Goal: Register for event/course

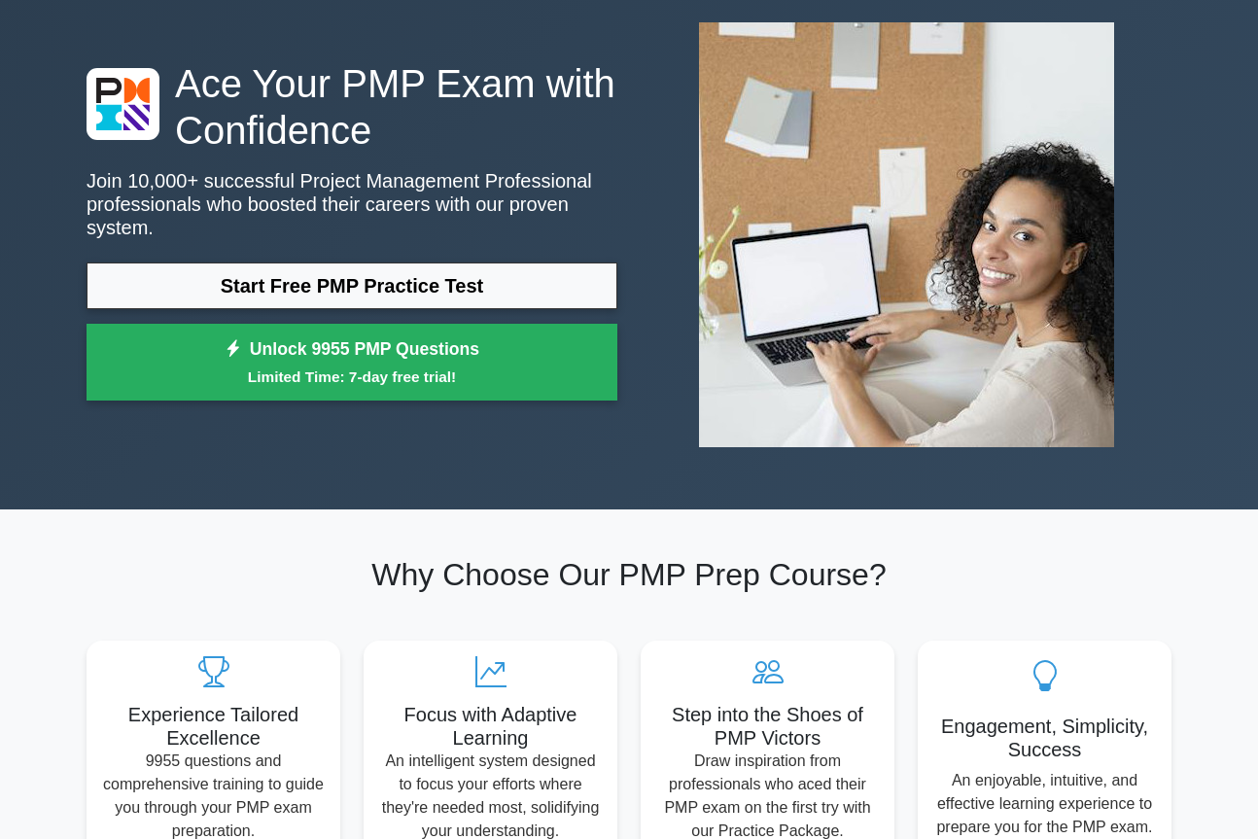
scroll to position [97, 0]
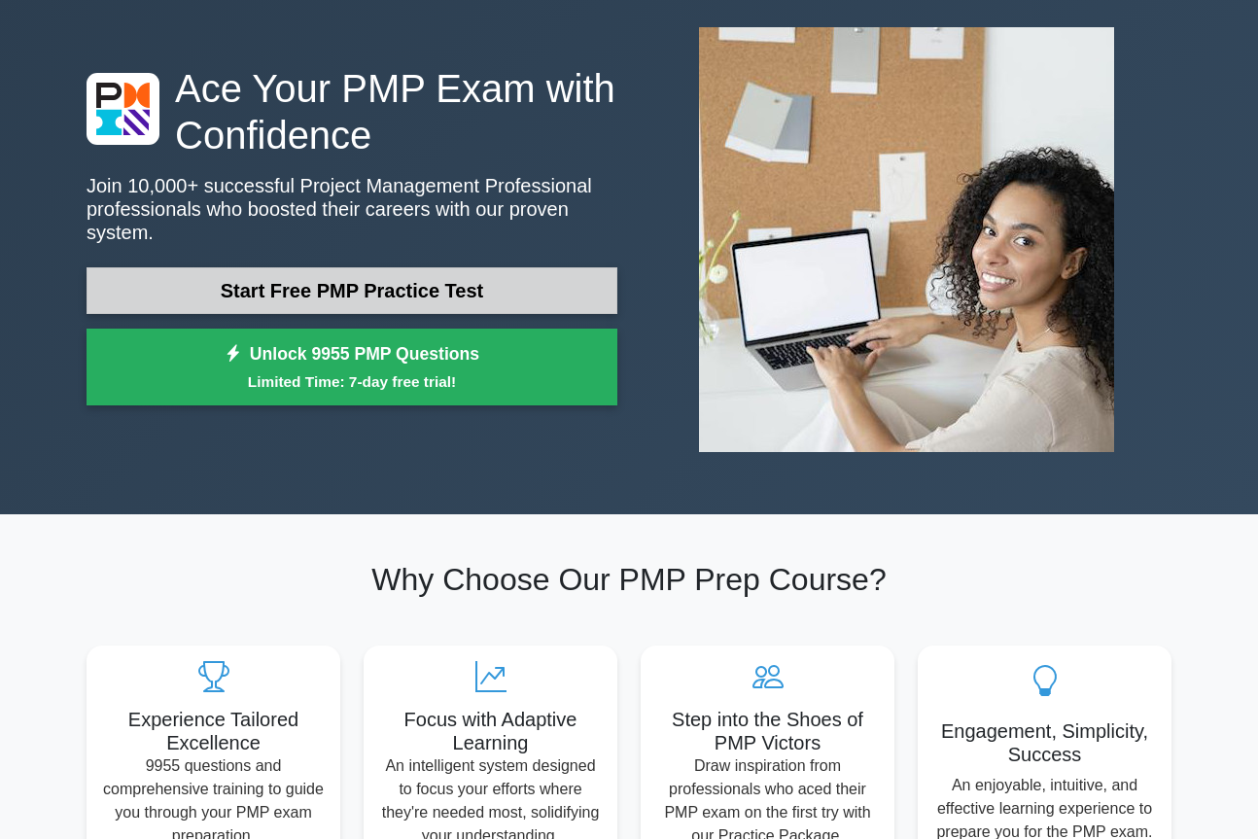
click at [359, 283] on link "Start Free PMP Practice Test" at bounding box center [352, 290] width 531 height 47
click at [321, 269] on link "Start Free PMP Practice Test" at bounding box center [352, 290] width 531 height 47
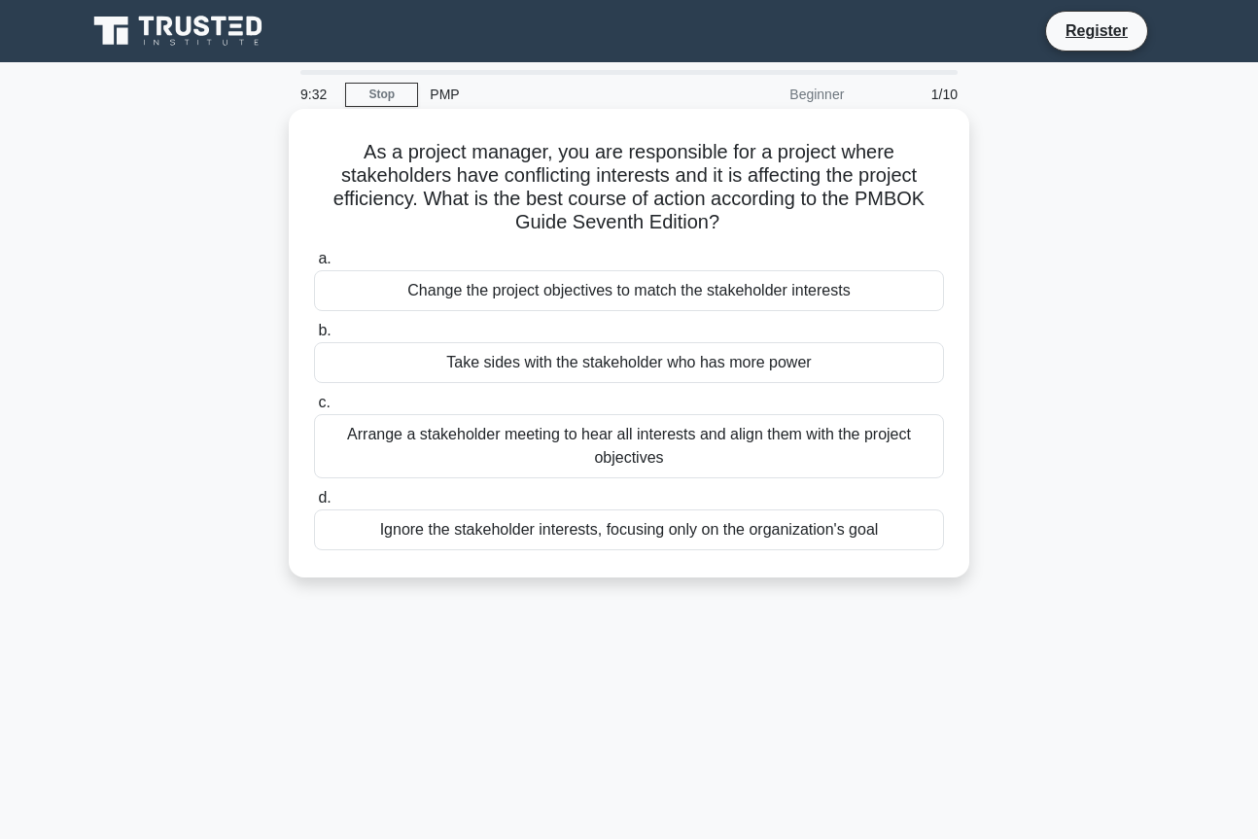
click at [588, 452] on div "Arrange a stakeholder meeting to hear all interests and align them with the pro…" at bounding box center [629, 446] width 630 height 64
click at [314, 409] on input "c. Arrange a stakeholder meeting to hear all interests and align them with the …" at bounding box center [314, 403] width 0 height 13
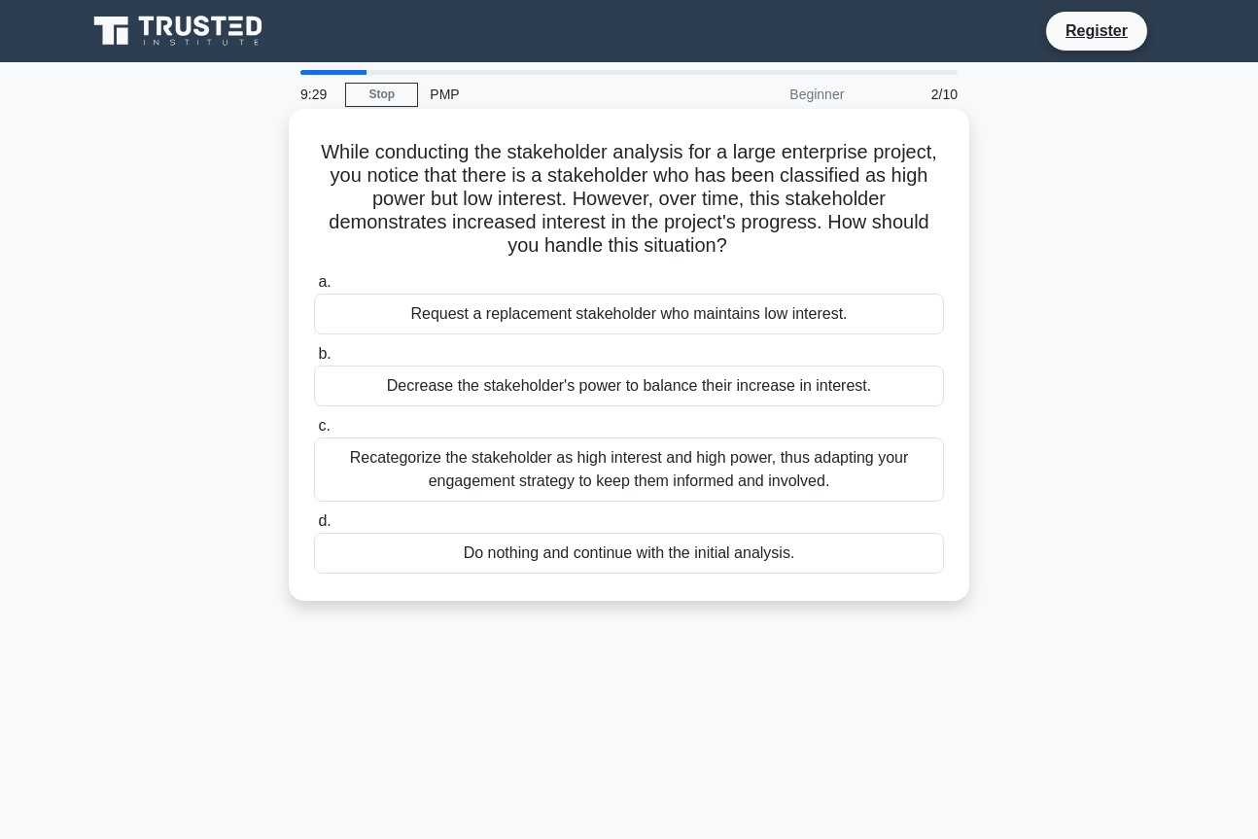
click at [587, 473] on div "Recategorize the stakeholder as high interest and high power, thus adapting you…" at bounding box center [629, 469] width 630 height 64
click at [314, 433] on input "c. Recategorize the stakeholder as high interest and high power, thus adapting …" at bounding box center [314, 426] width 0 height 13
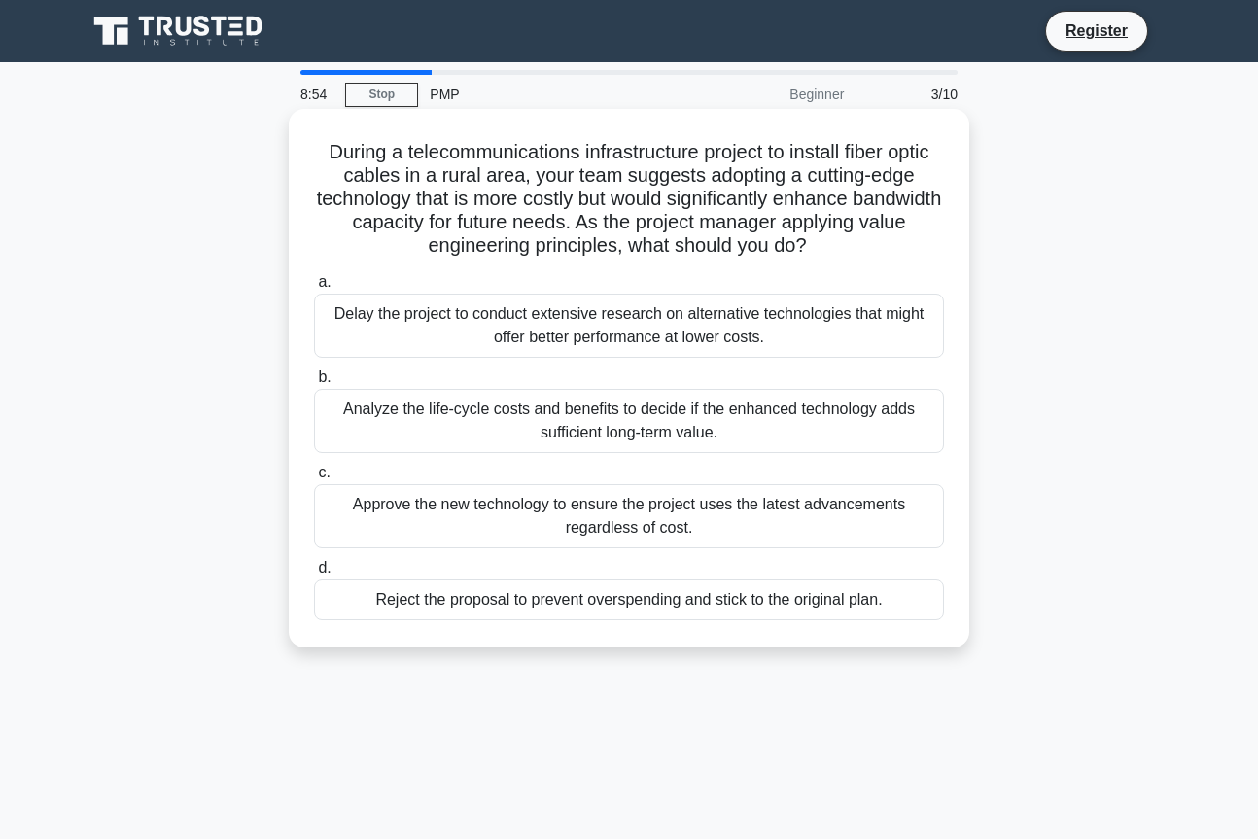
click at [541, 420] on div "Analyze the life-cycle costs and benefits to decide if the enhanced technology …" at bounding box center [629, 421] width 630 height 64
click at [314, 384] on input "b. Analyze the life-cycle costs and benefits to decide if the enhanced technolo…" at bounding box center [314, 377] width 0 height 13
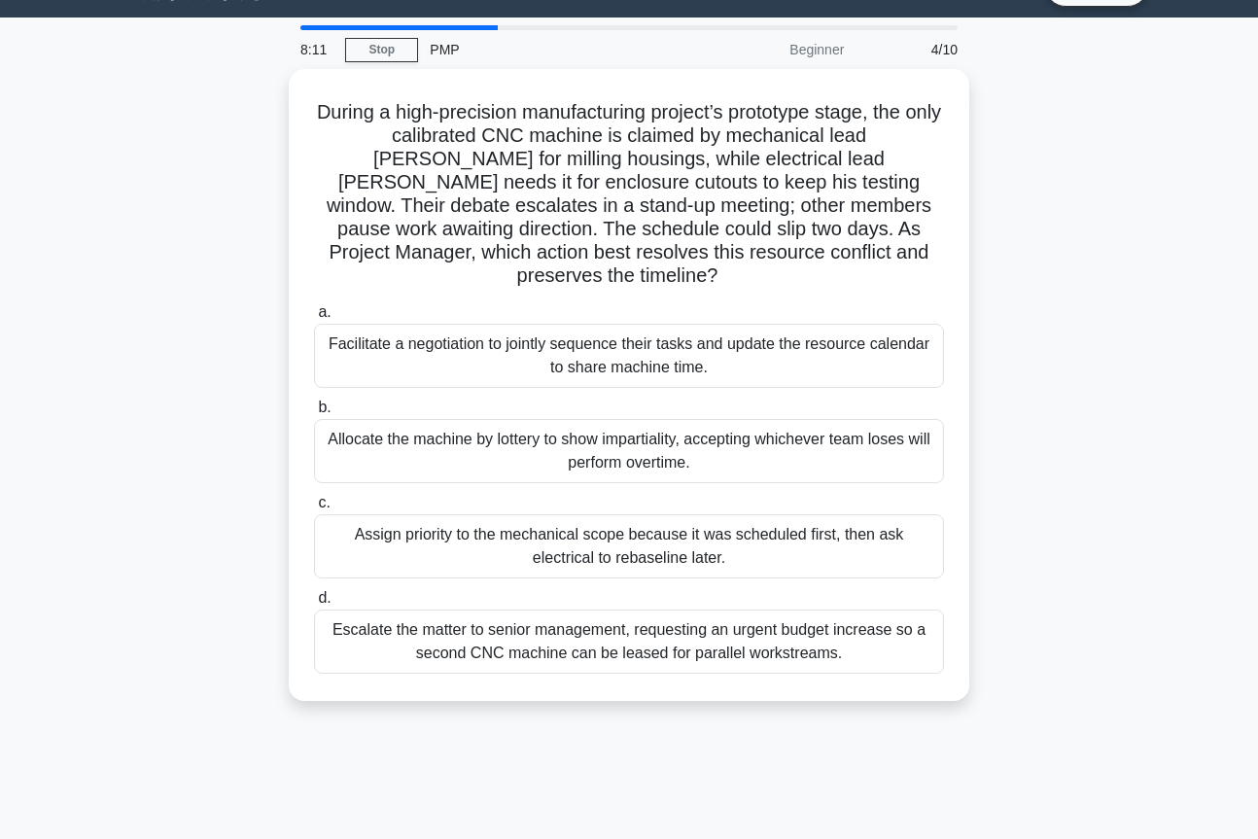
scroll to position [97, 0]
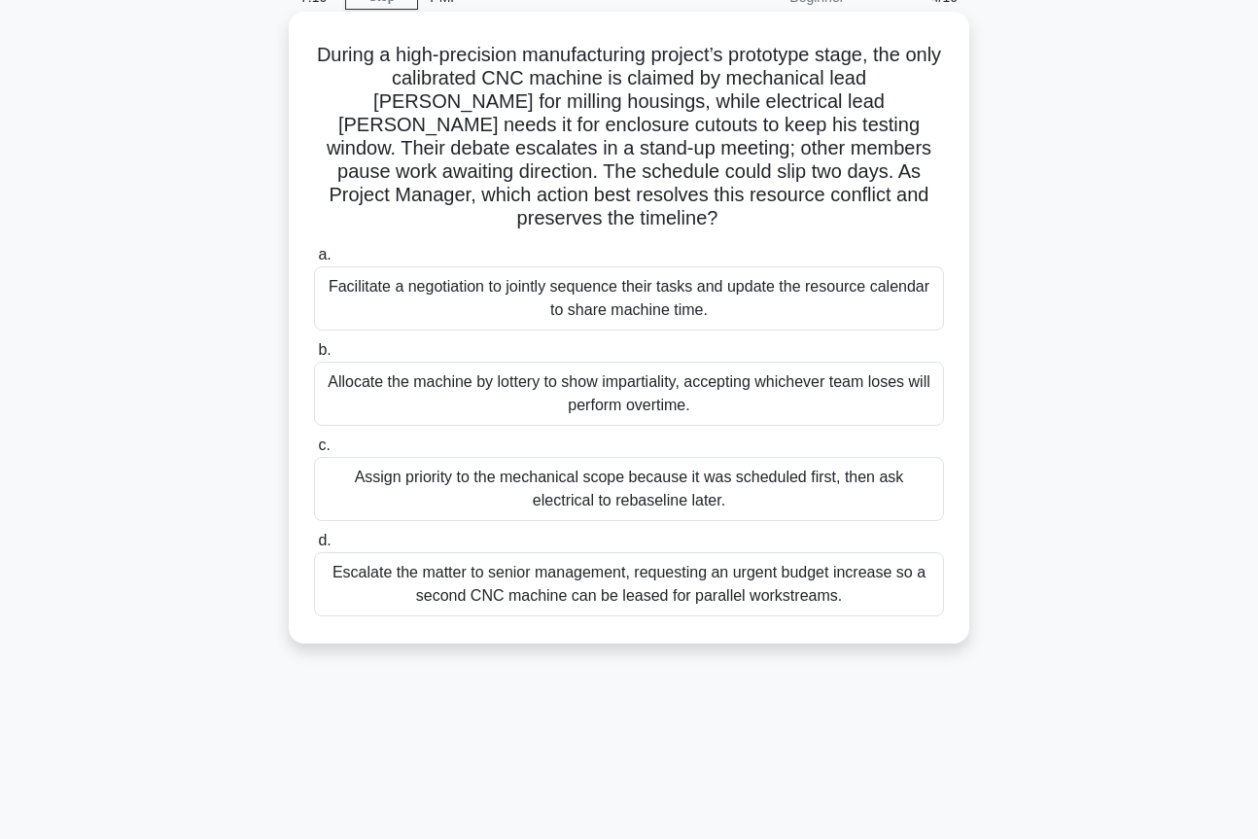
click at [528, 494] on div "Assign priority to the mechanical scope because it was scheduled first, then as…" at bounding box center [629, 489] width 630 height 64
click at [314, 452] on input "c. Assign priority to the mechanical scope because it was scheduled first, then…" at bounding box center [314, 445] width 0 height 13
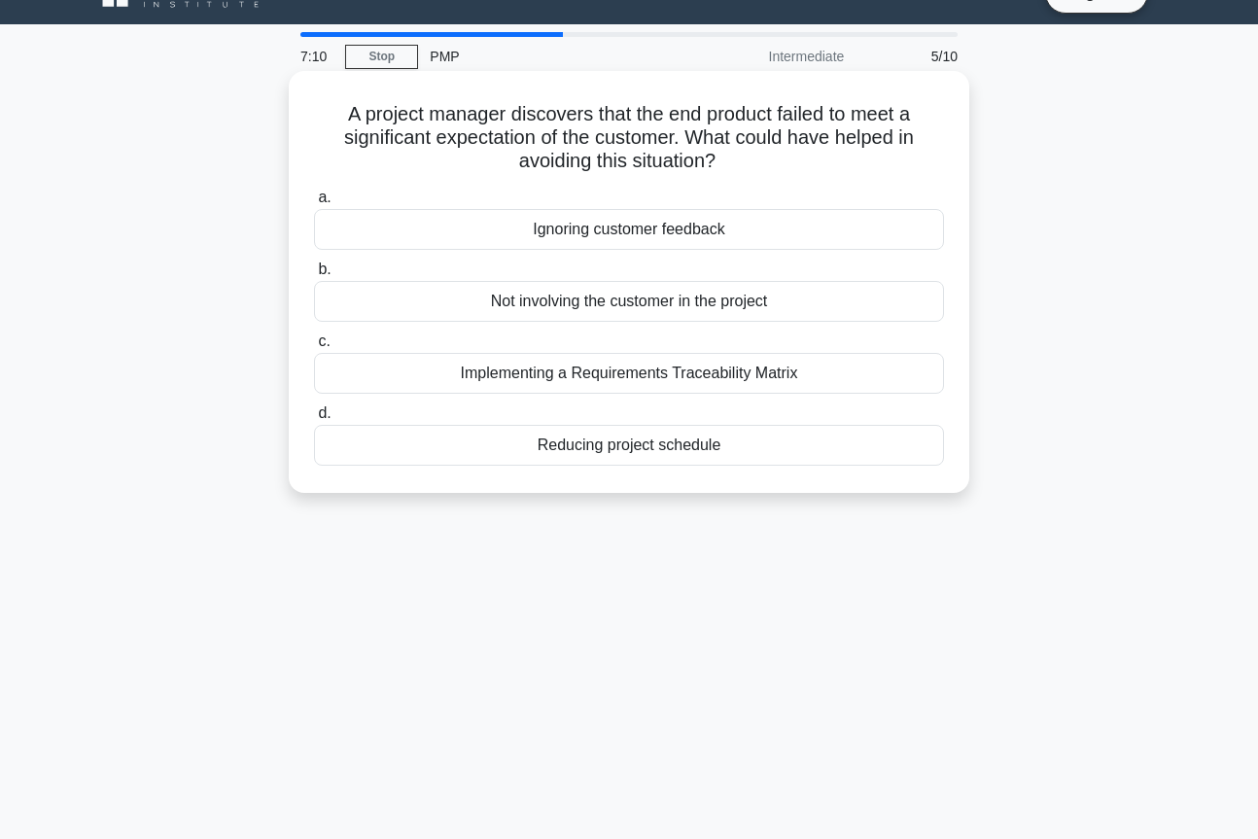
scroll to position [0, 0]
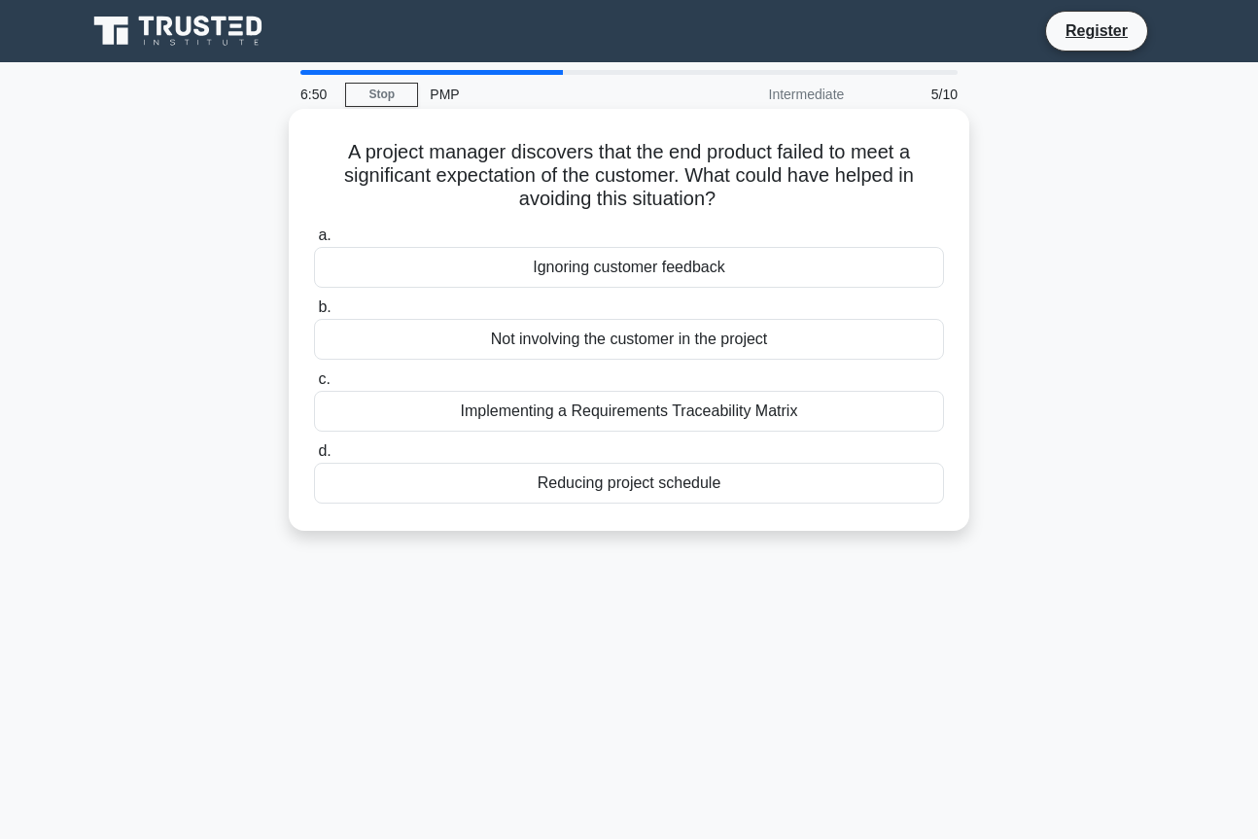
click at [436, 413] on div "Implementing a Requirements Traceability Matrix" at bounding box center [629, 411] width 630 height 41
click at [314, 386] on input "c. Implementing a Requirements Traceability Matrix" at bounding box center [314, 379] width 0 height 13
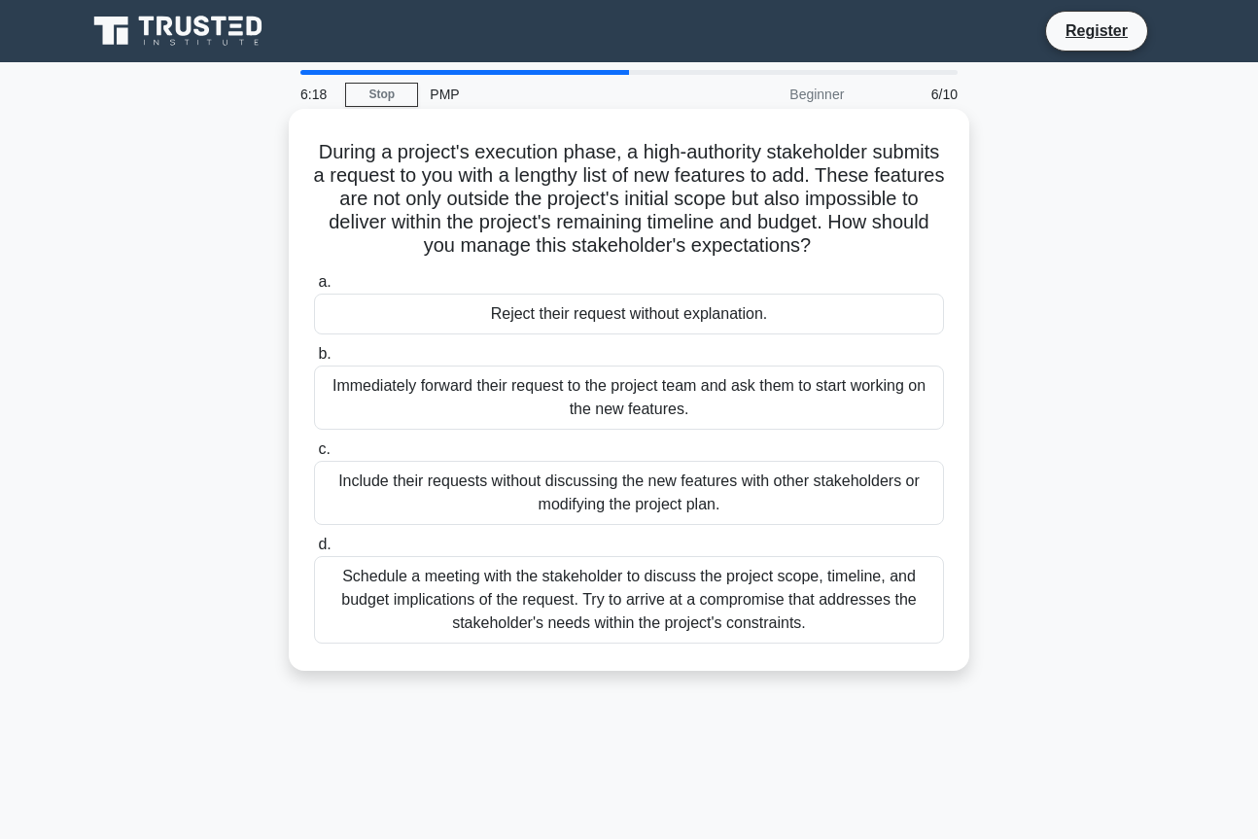
click at [607, 603] on div "Schedule a meeting with the stakeholder to discuss the project scope, timeline,…" at bounding box center [629, 599] width 630 height 87
click at [314, 551] on input "d. Schedule a meeting with the stakeholder to discuss the project scope, timeli…" at bounding box center [314, 545] width 0 height 13
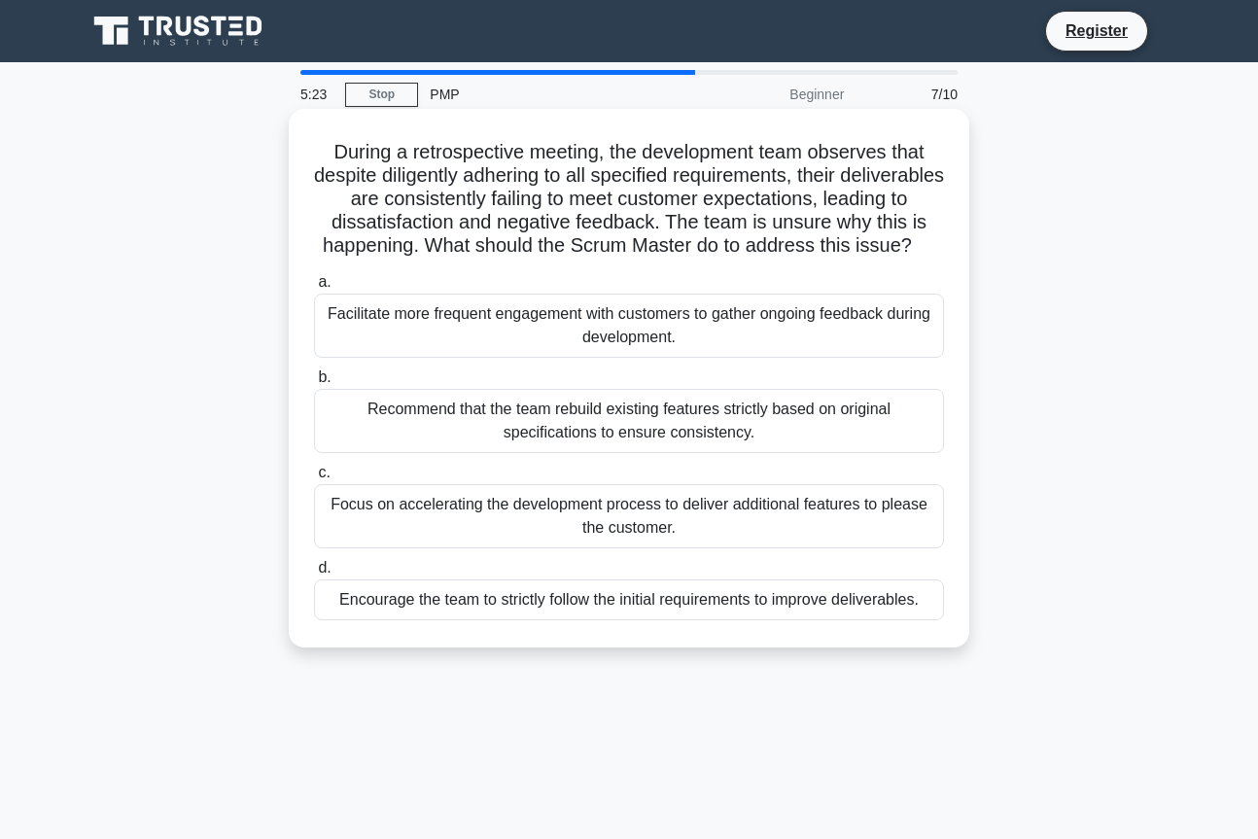
click at [436, 453] on div "Recommend that the team rebuild existing features strictly based on original sp…" at bounding box center [629, 421] width 630 height 64
click at [314, 384] on input "b. Recommend that the team rebuild existing features strictly based on original…" at bounding box center [314, 377] width 0 height 13
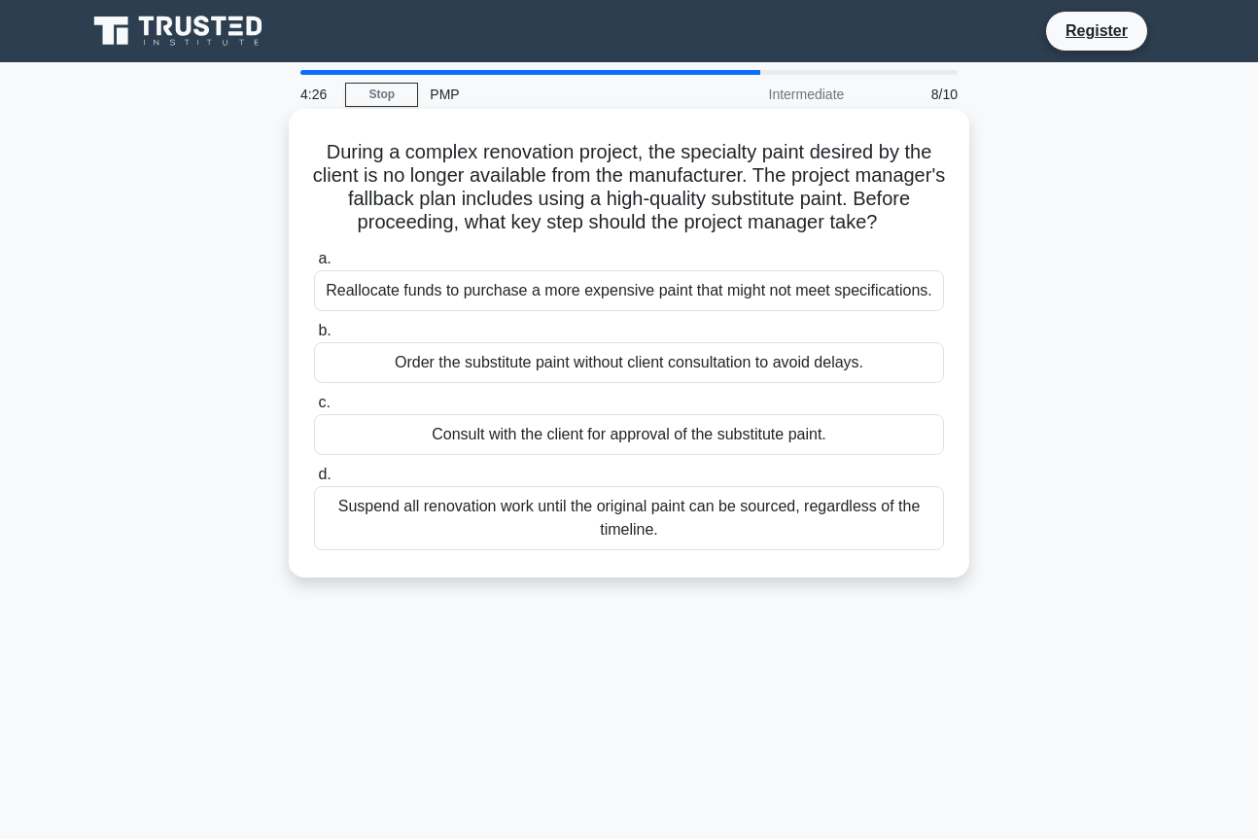
click at [610, 435] on div "Consult with the client for approval of the substitute paint." at bounding box center [629, 434] width 630 height 41
click at [314, 409] on input "c. Consult with the client for approval of the substitute paint." at bounding box center [314, 403] width 0 height 13
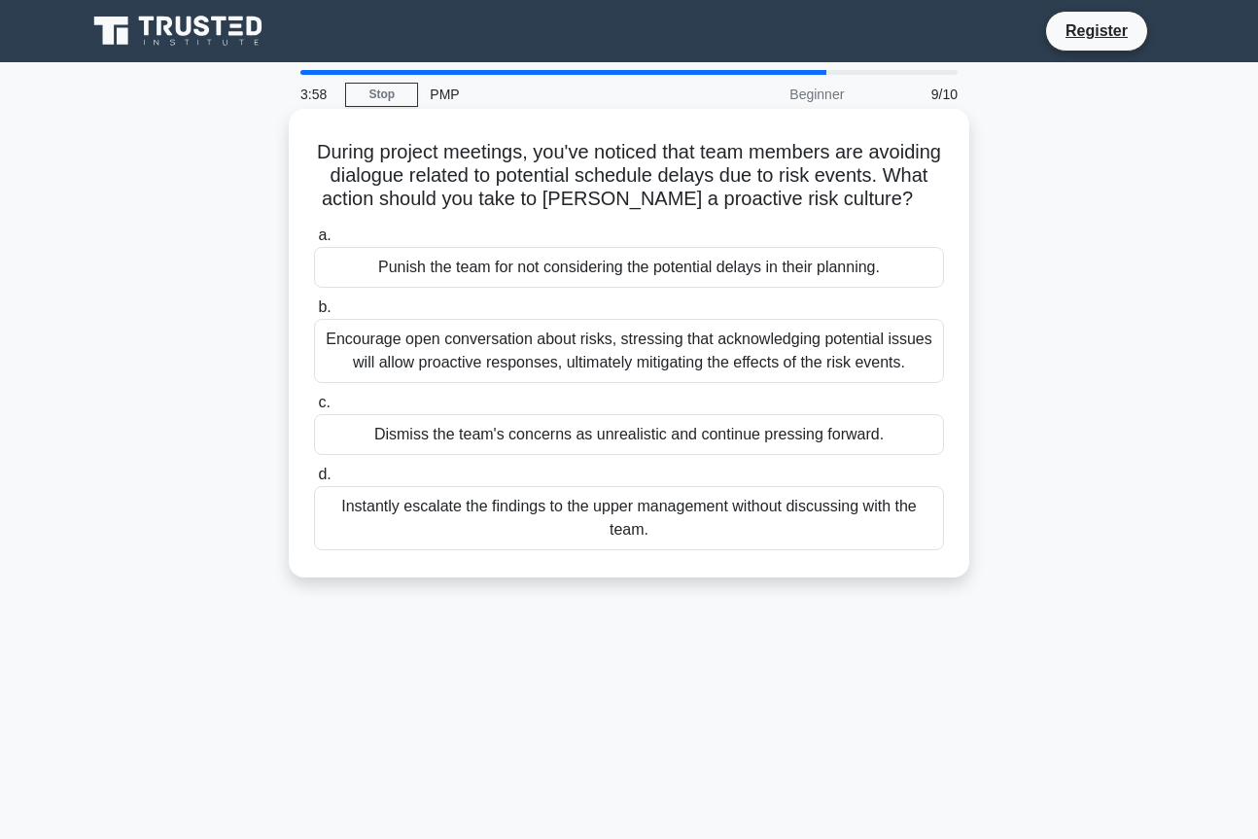
click at [508, 374] on div "Encourage open conversation about risks, stressing that acknowledging potential…" at bounding box center [629, 351] width 630 height 64
click at [314, 314] on input "b. Encourage open conversation about risks, stressing that acknowledging potent…" at bounding box center [314, 307] width 0 height 13
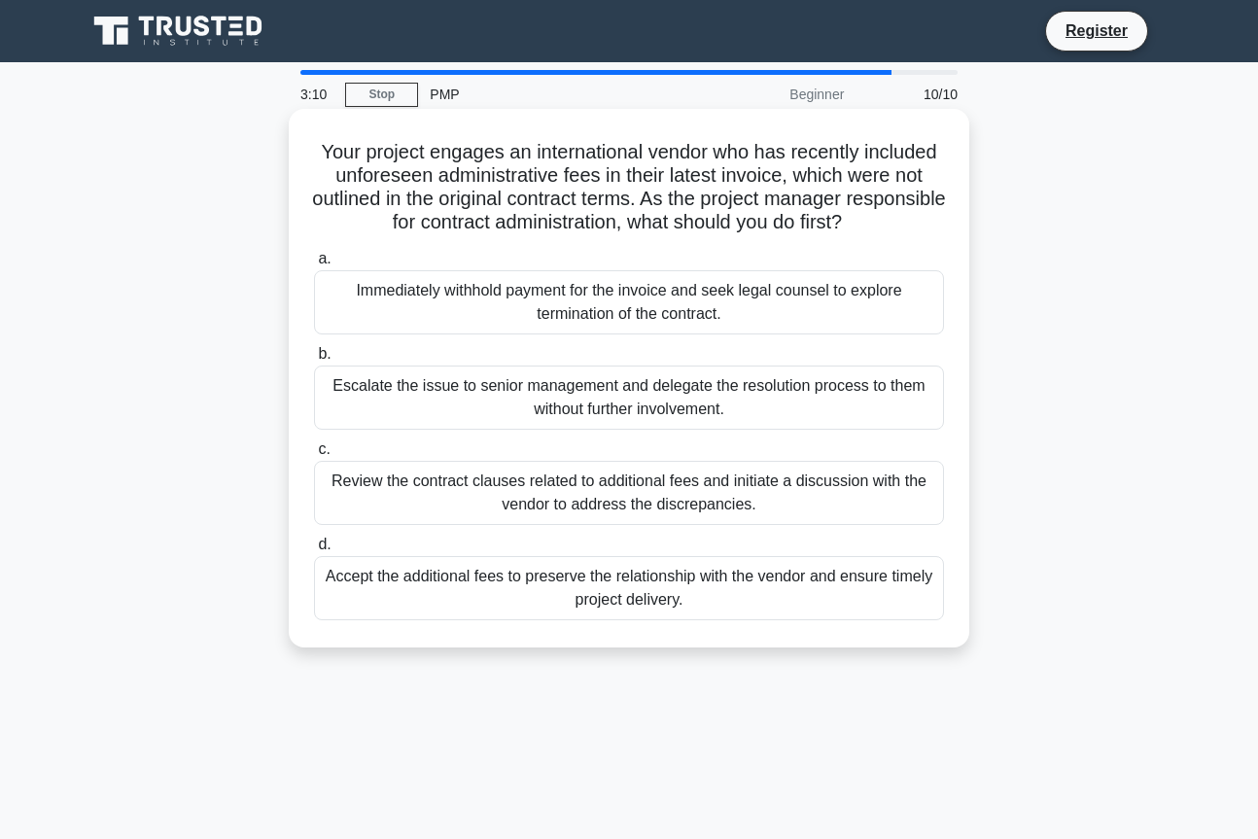
click at [517, 495] on div "Review the contract clauses related to additional fees and initiate a discussio…" at bounding box center [629, 493] width 630 height 64
click at [314, 456] on input "c. Review the contract clauses related to additional fees and initiate a discus…" at bounding box center [314, 449] width 0 height 13
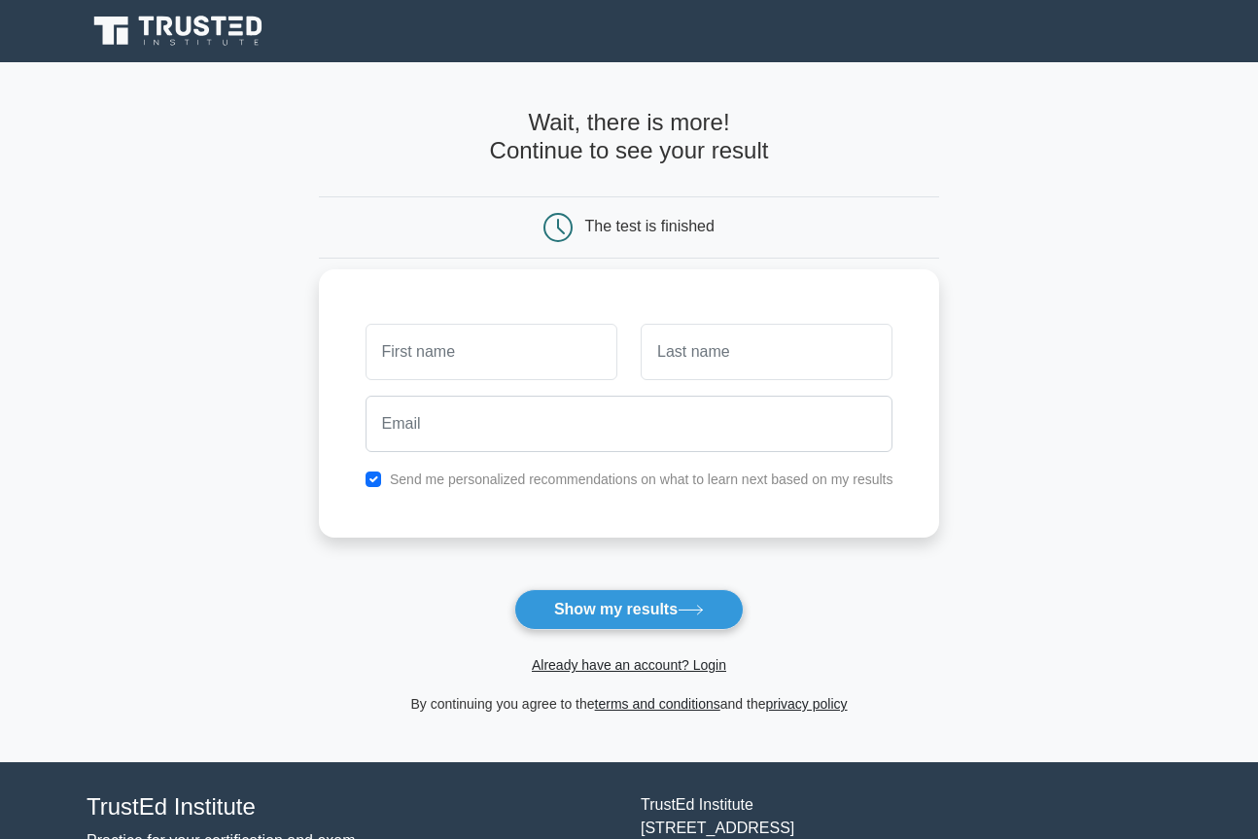
click at [554, 359] on input "text" at bounding box center [492, 352] width 252 height 56
type input "Pat"
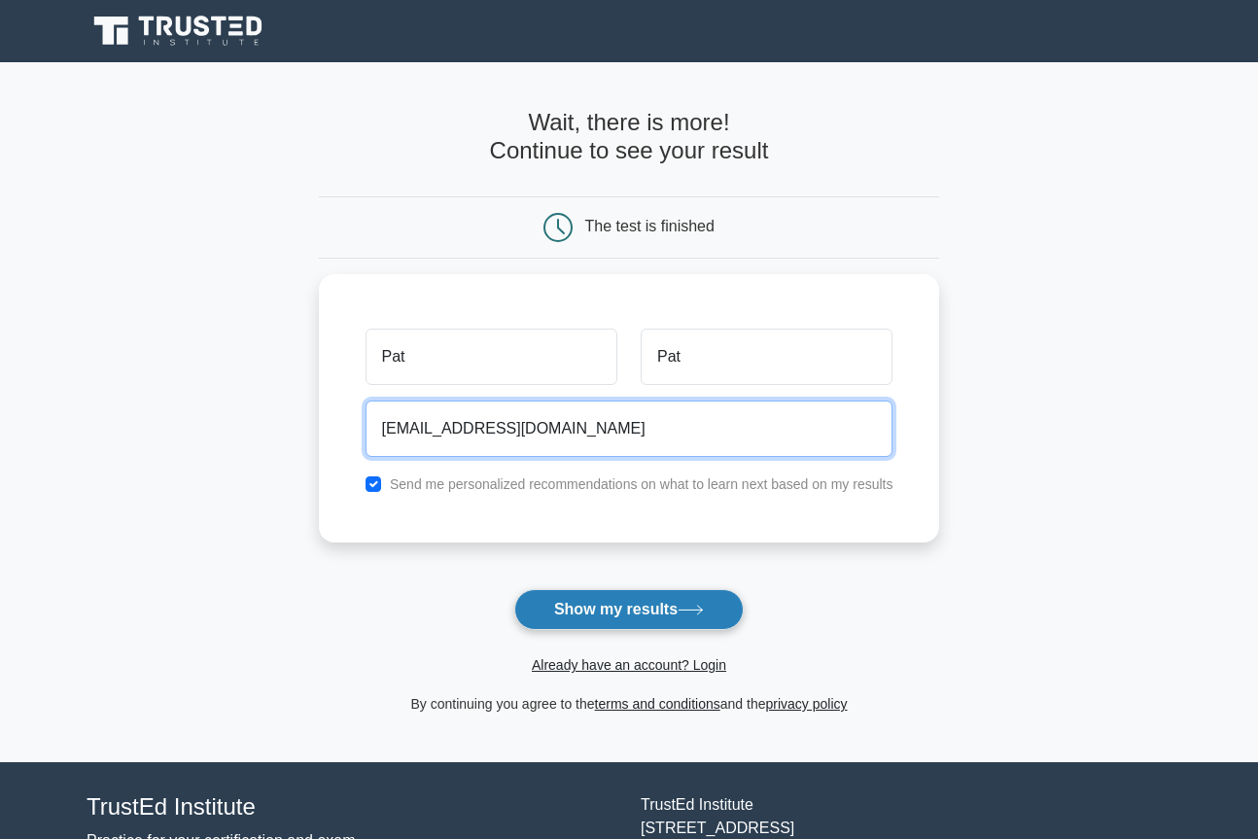
type input "warpat@yahoo.fr"
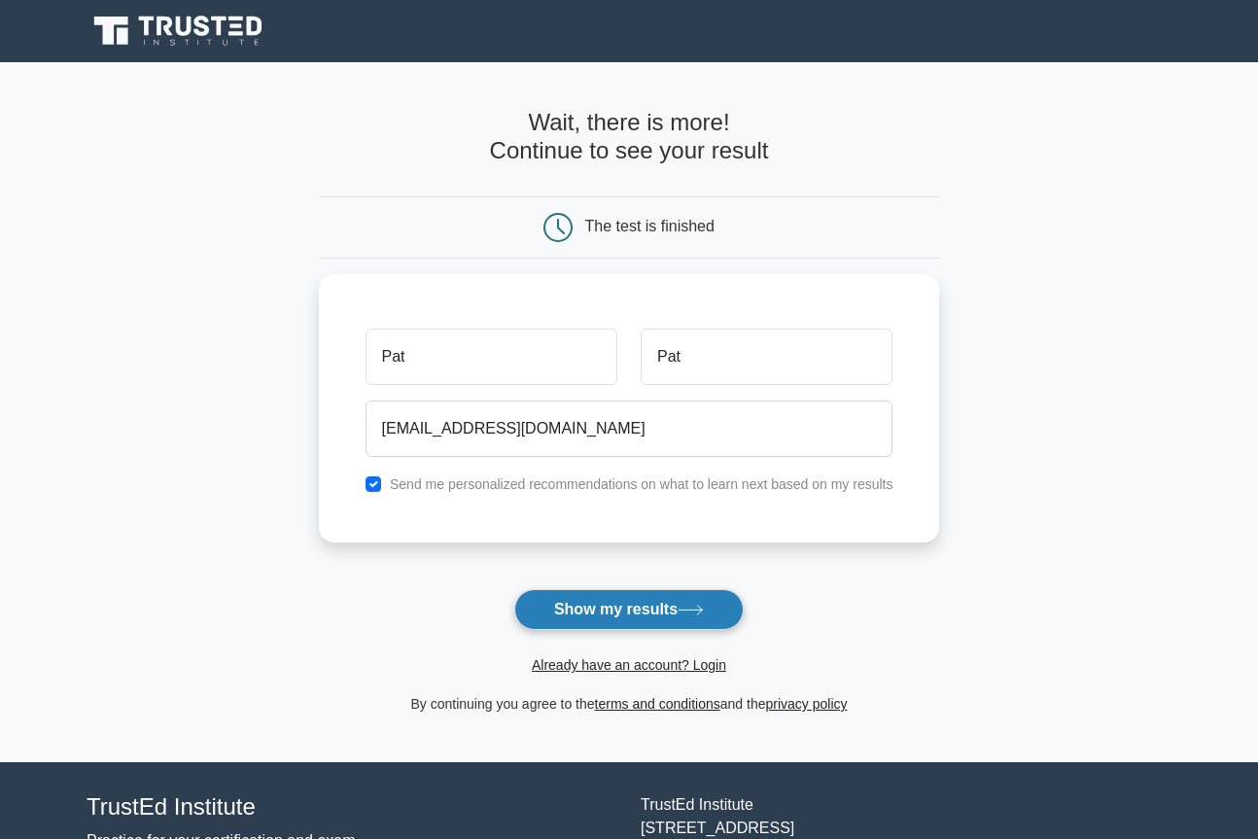
click at [580, 605] on button "Show my results" at bounding box center [628, 609] width 229 height 41
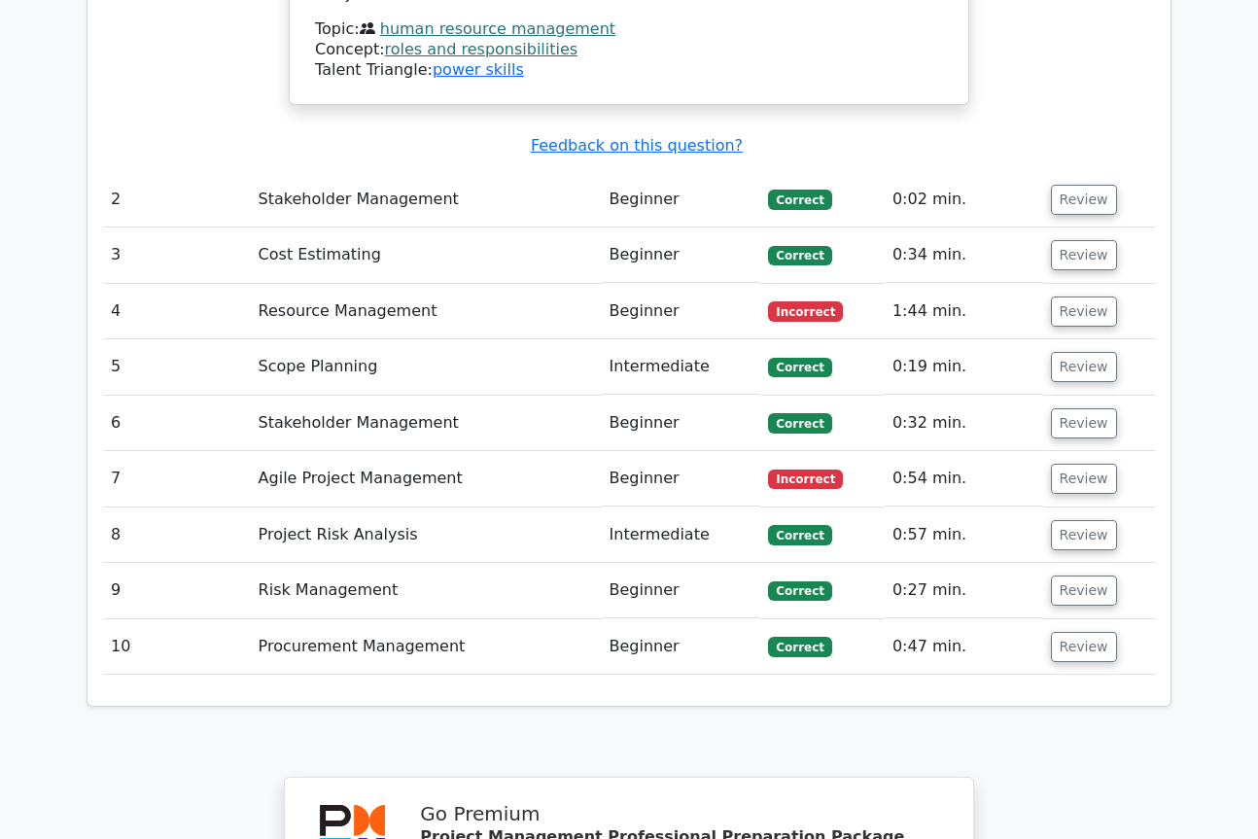
scroll to position [2492, 0]
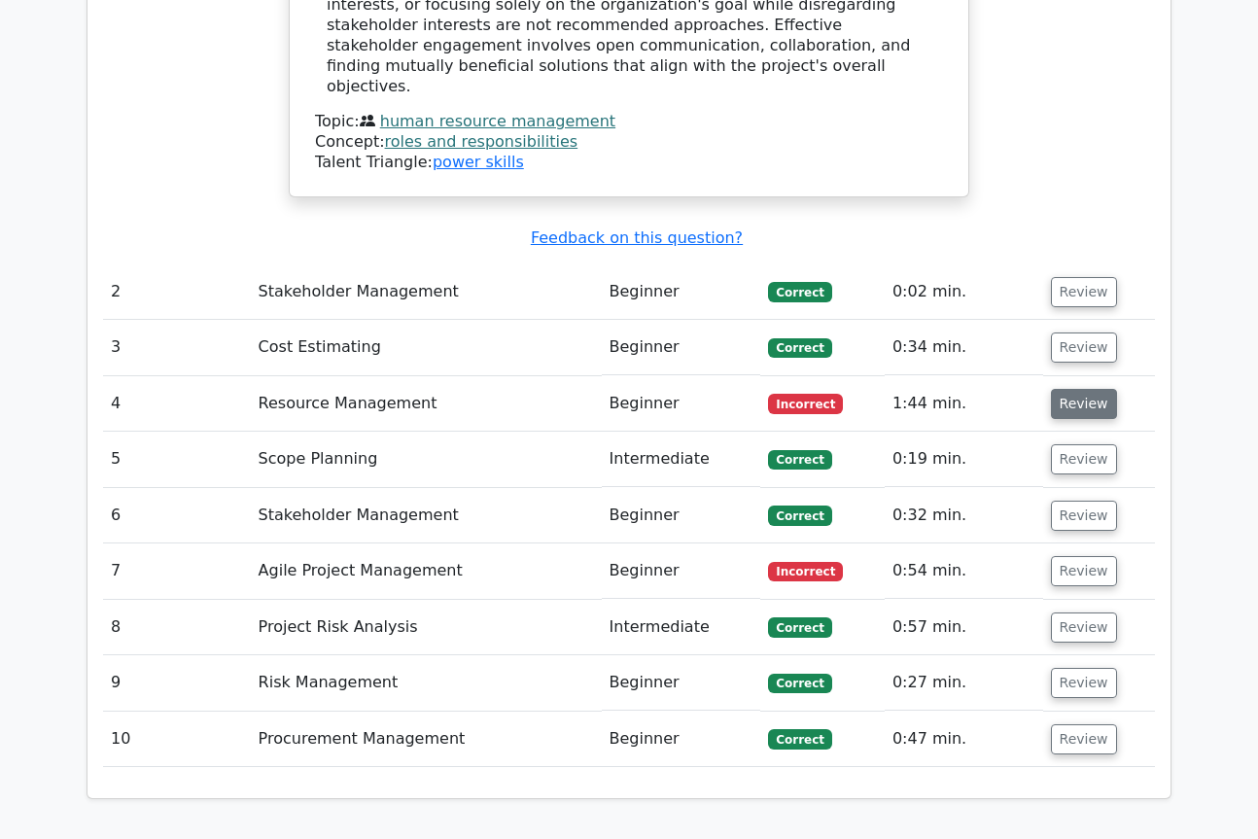
click at [1066, 389] on button "Review" at bounding box center [1084, 404] width 66 height 30
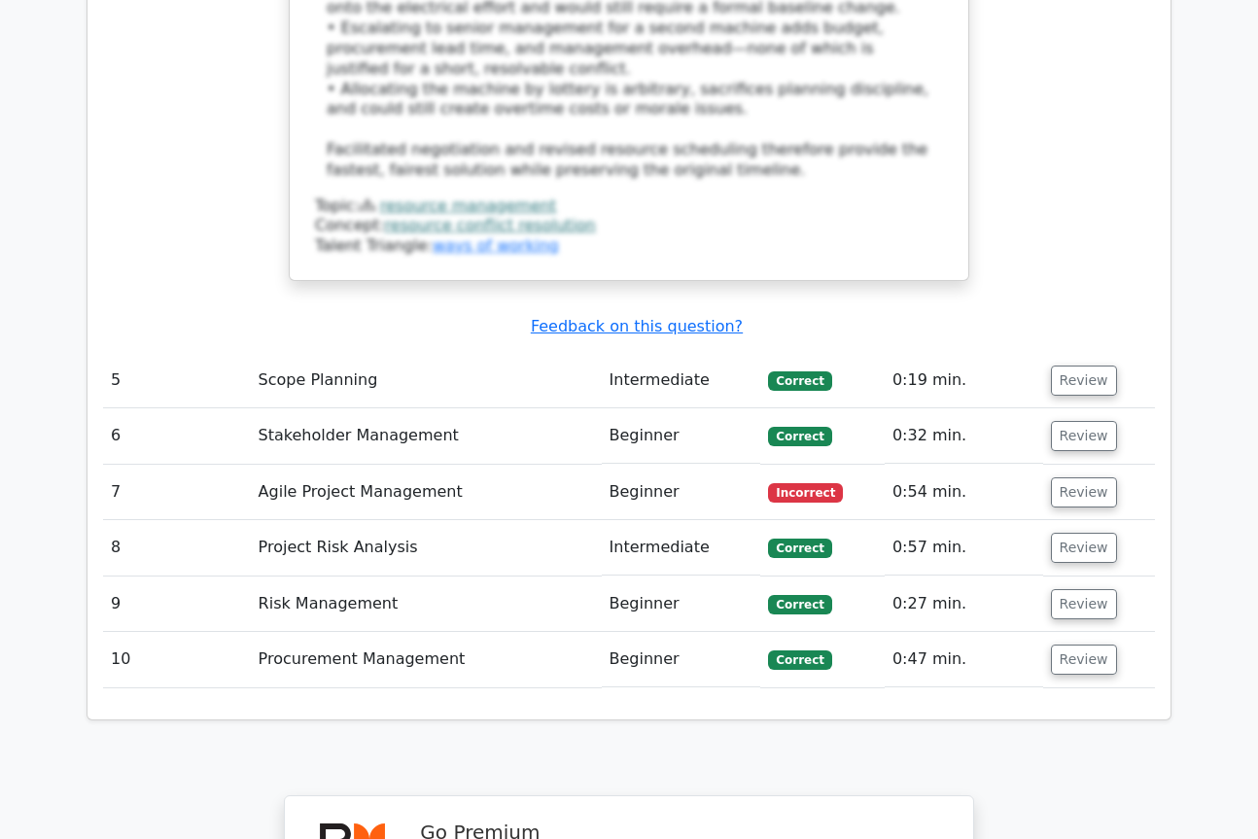
scroll to position [3853, 0]
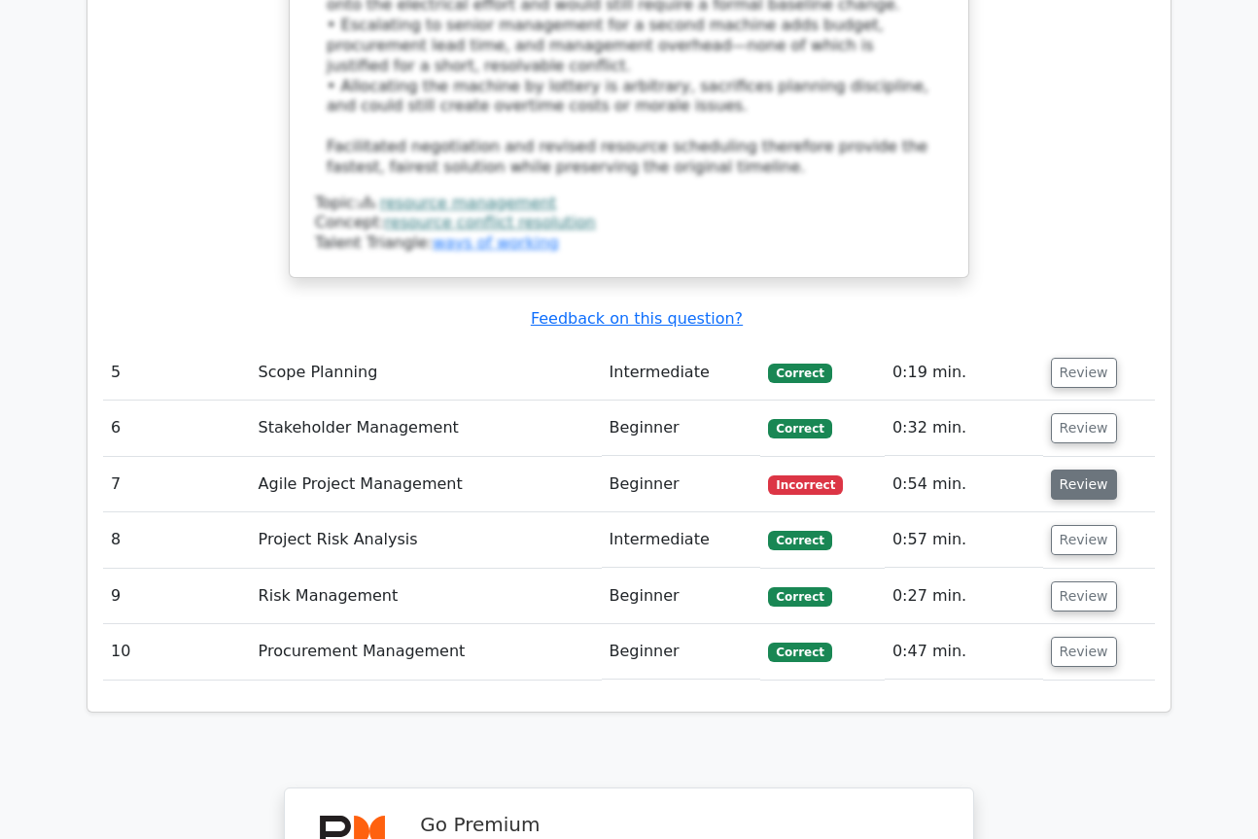
click at [1058, 470] on button "Review" at bounding box center [1084, 485] width 66 height 30
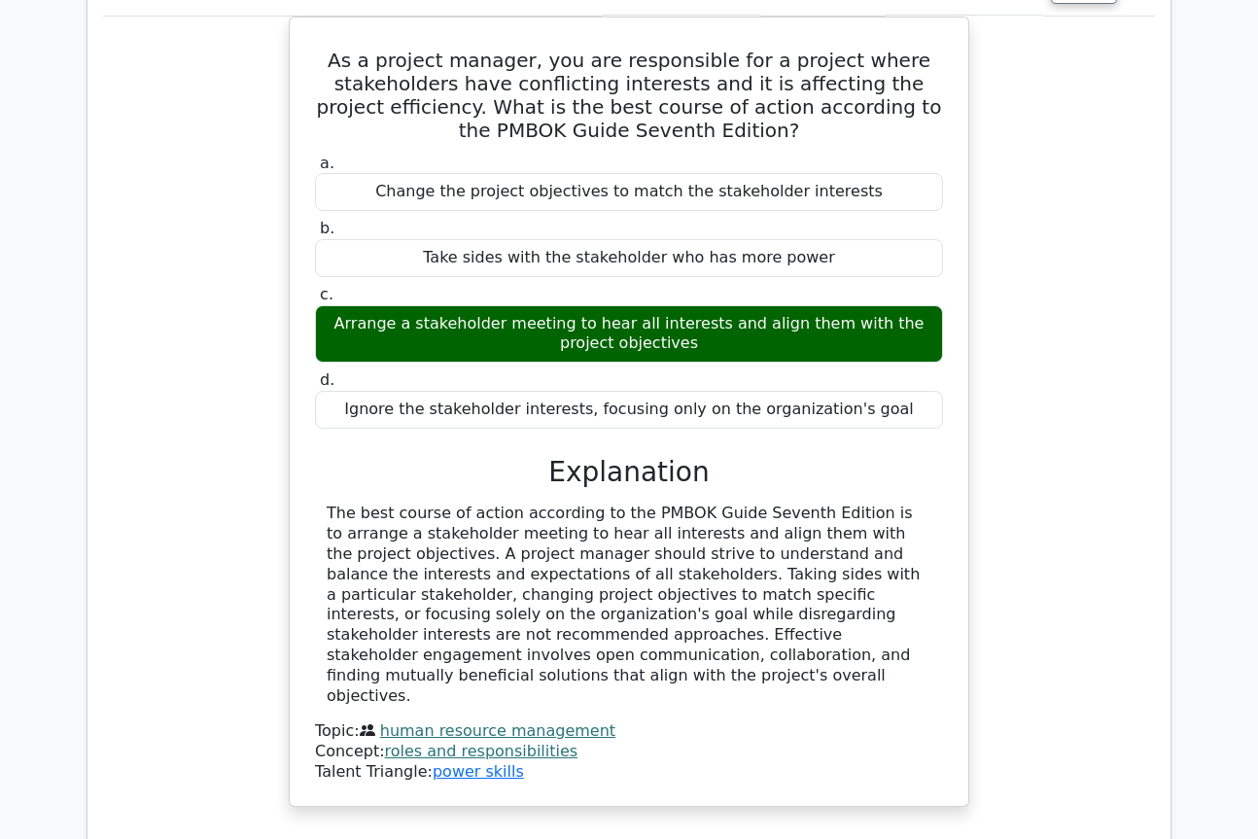
scroll to position [1715, 0]
